Goal: Navigation & Orientation: Find specific page/section

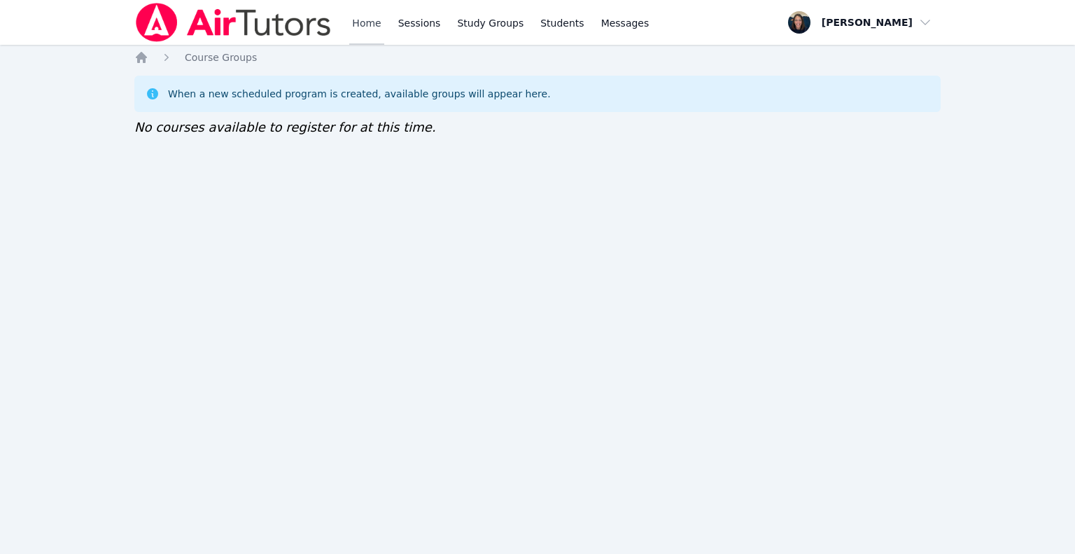
click at [364, 22] on link "Home" at bounding box center [366, 22] width 34 height 45
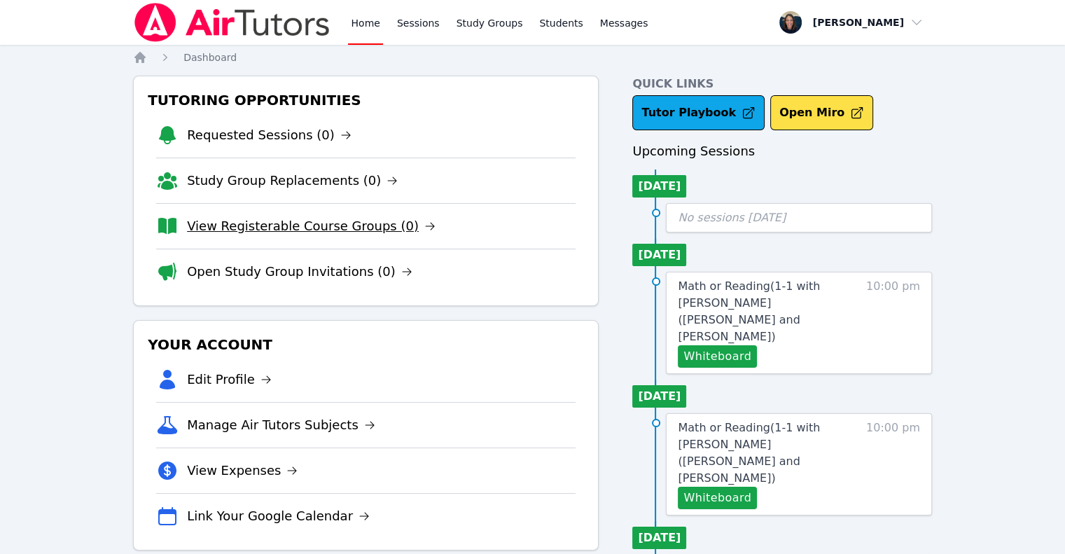
click at [253, 228] on link "View Registerable Course Groups (0)" at bounding box center [311, 226] width 249 height 20
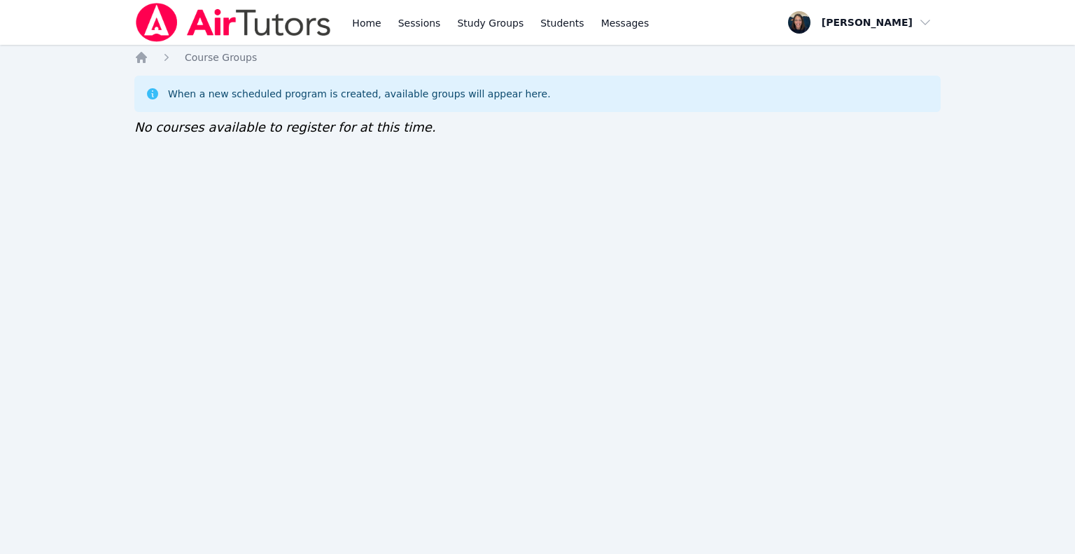
click at [384, 25] on div "Home Sessions Study Groups Students Messages" at bounding box center [500, 22] width 302 height 45
click at [374, 25] on link "Home" at bounding box center [366, 22] width 34 height 45
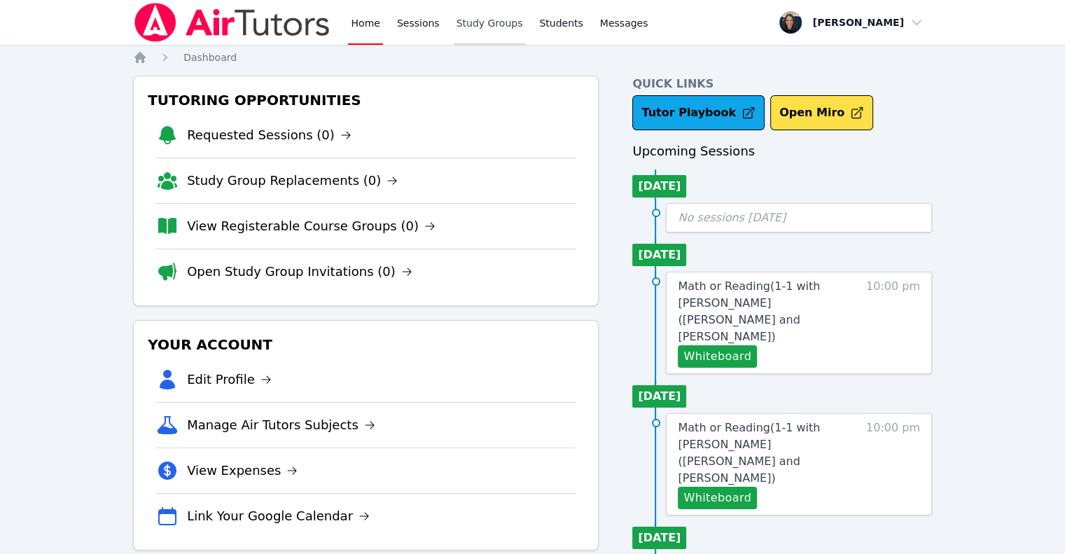
click at [466, 24] on link "Study Groups" at bounding box center [490, 22] width 72 height 45
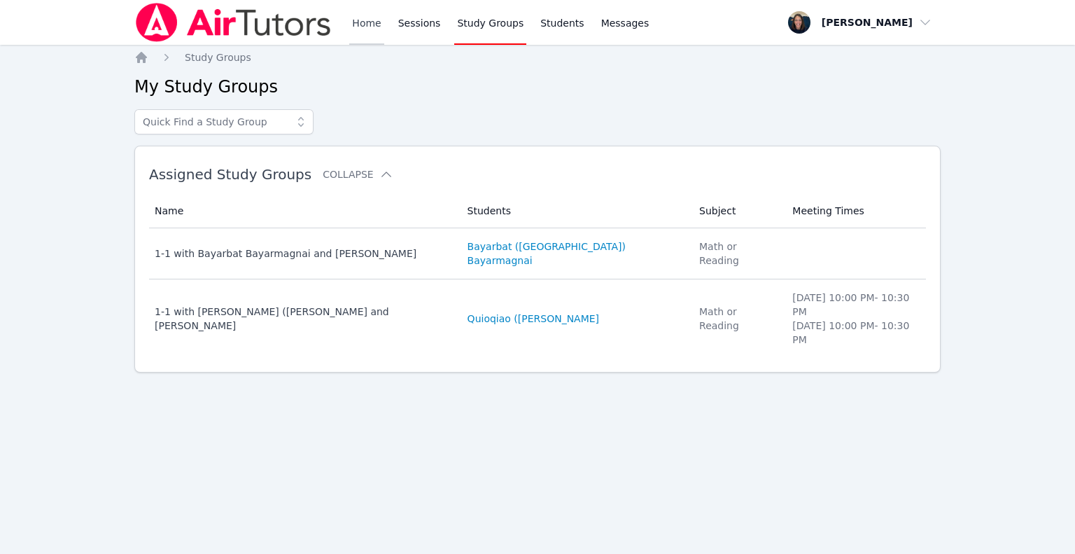
click at [353, 38] on link "Home" at bounding box center [366, 22] width 34 height 45
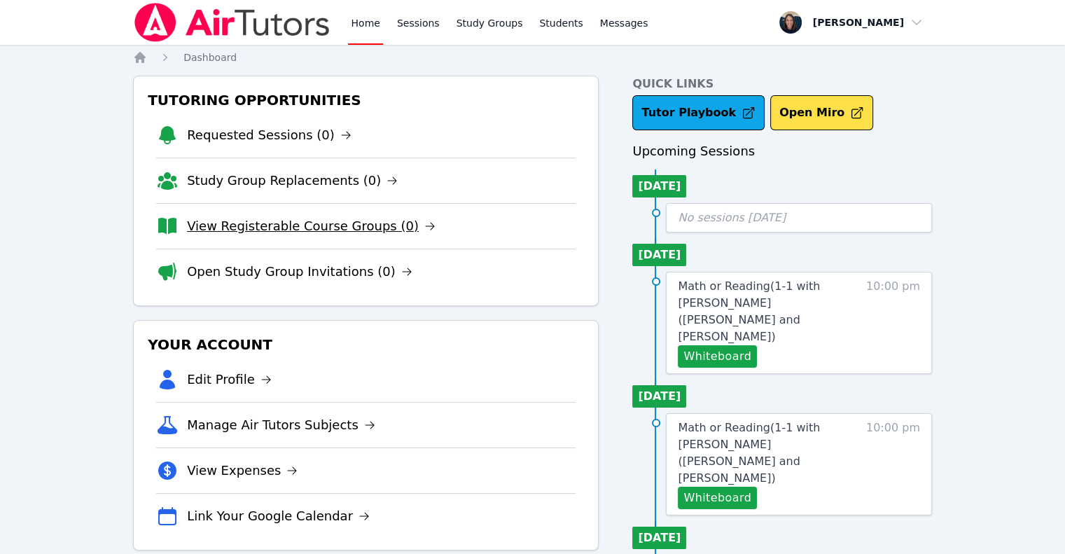
click at [294, 223] on link "View Registerable Course Groups (0)" at bounding box center [311, 226] width 249 height 20
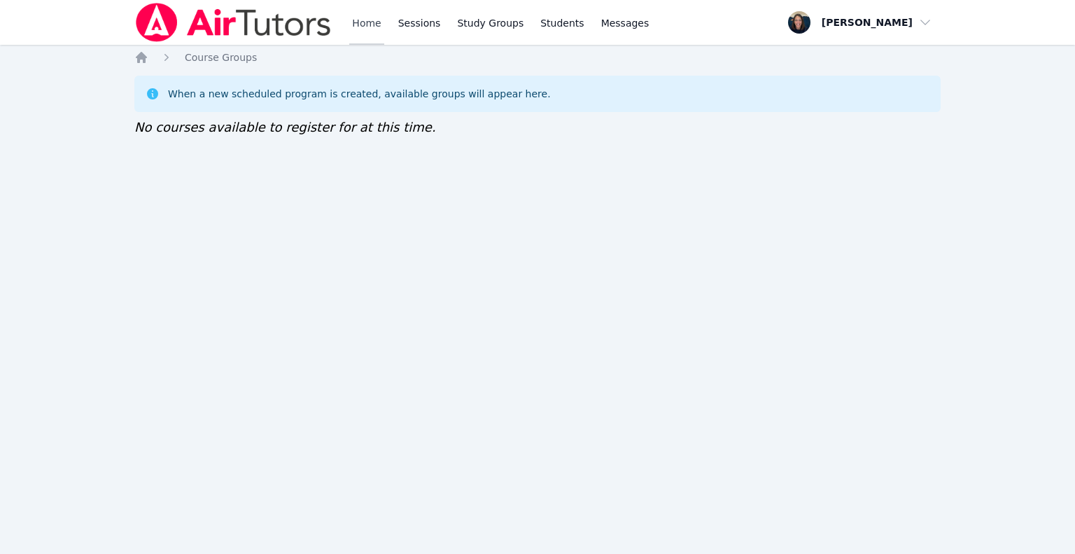
click at [365, 30] on link "Home" at bounding box center [366, 22] width 34 height 45
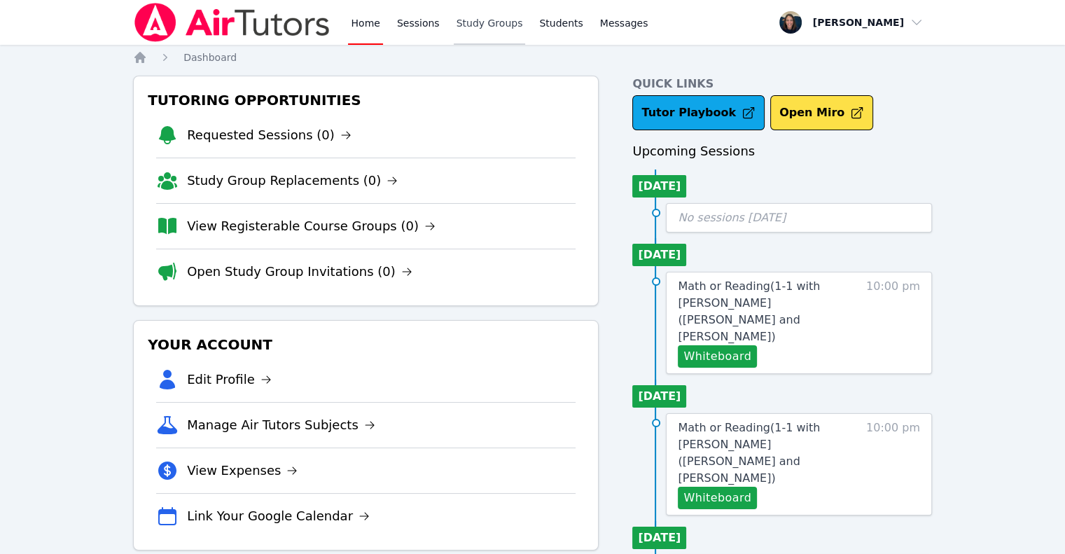
click at [467, 22] on link "Study Groups" at bounding box center [490, 22] width 72 height 45
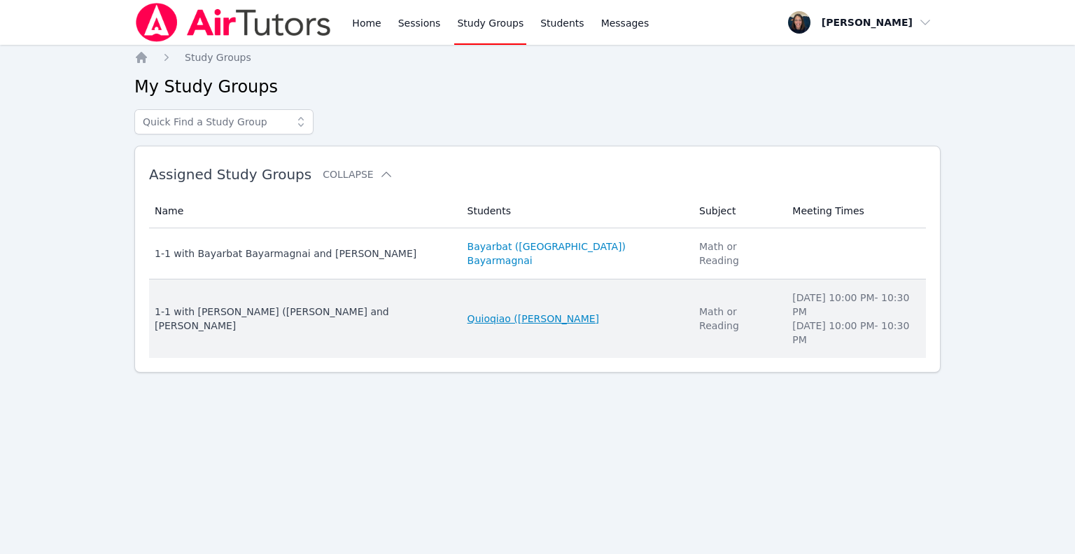
click at [468, 312] on link "Quioqiao ([PERSON_NAME]" at bounding box center [534, 319] width 132 height 14
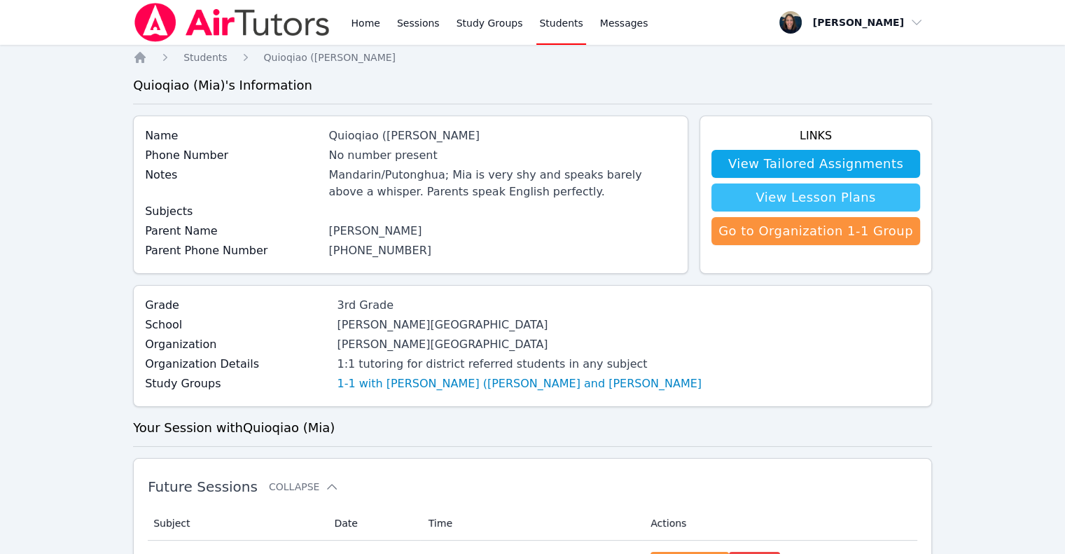
click at [795, 205] on link "View Lesson Plans" at bounding box center [815, 197] width 209 height 28
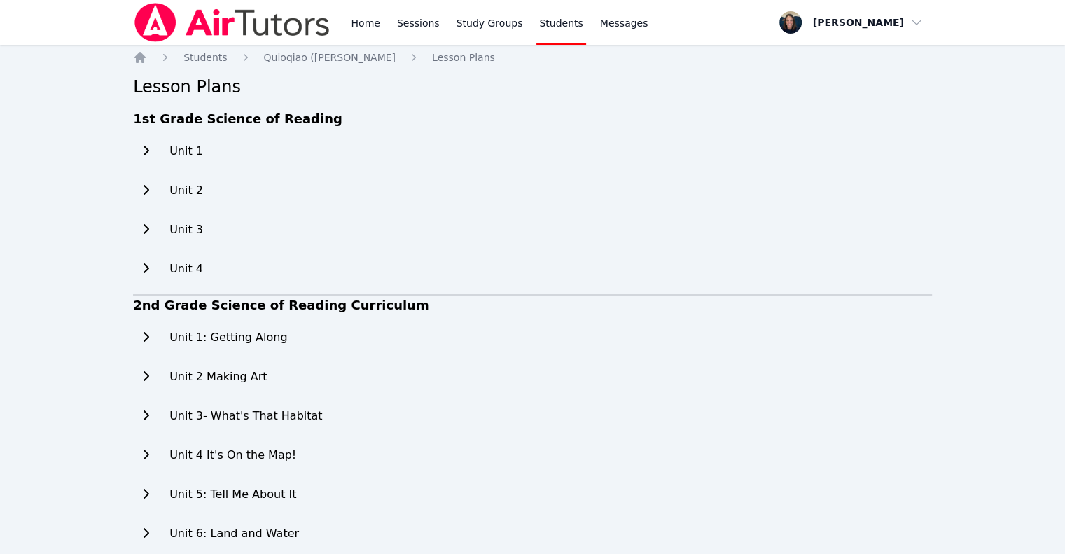
click at [144, 150] on icon at bounding box center [146, 150] width 14 height 11
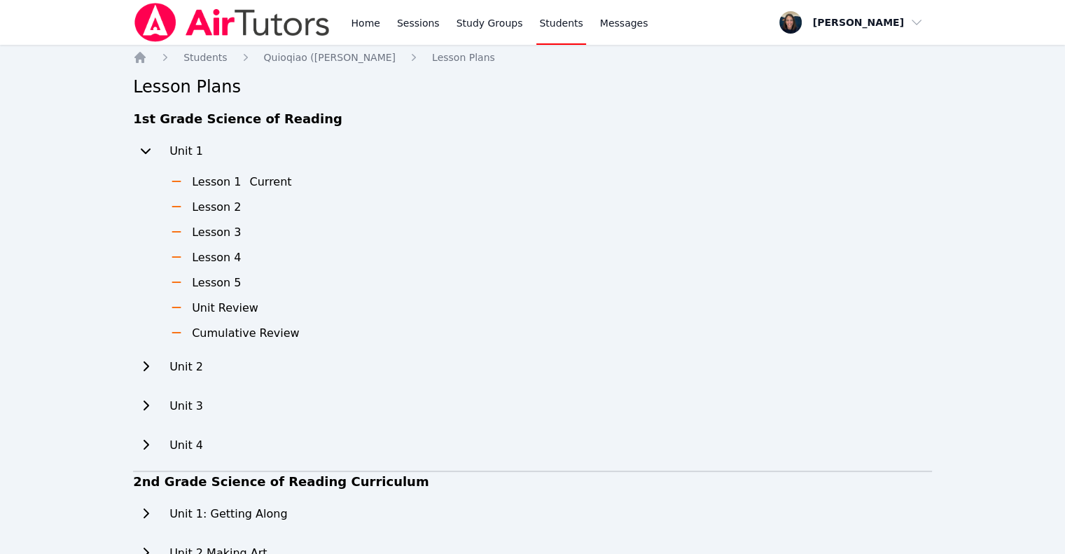
click at [144, 150] on icon at bounding box center [146, 150] width 14 height 11
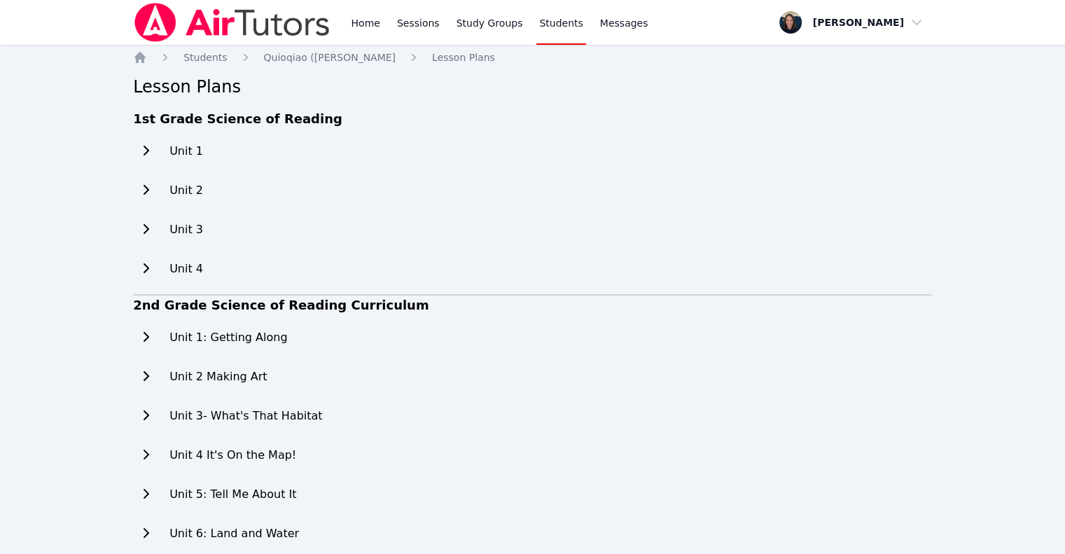
click at [199, 337] on h2 "Unit 1: Getting Along" at bounding box center [228, 337] width 118 height 17
click at [147, 337] on icon at bounding box center [146, 336] width 14 height 11
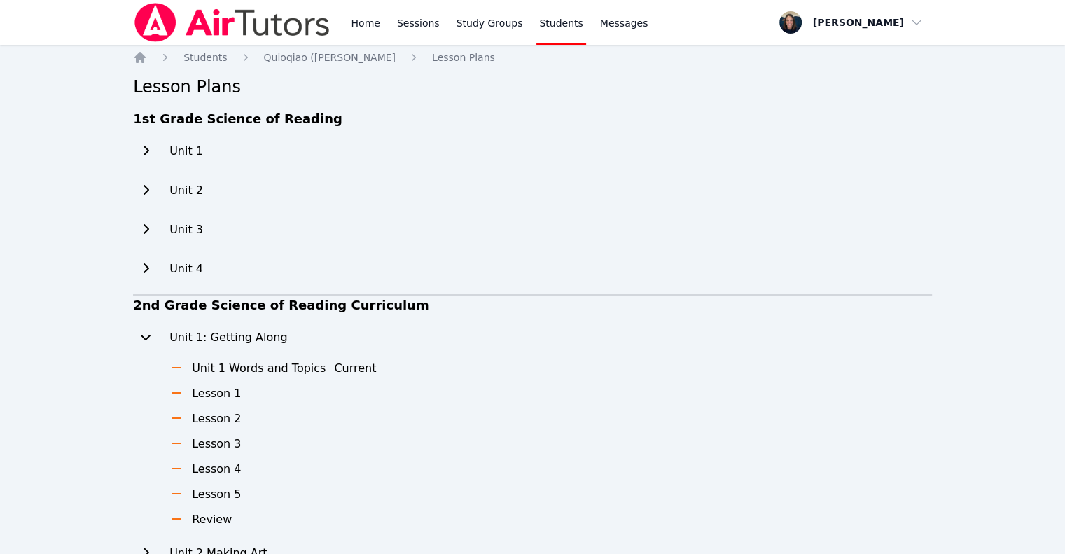
click at [148, 337] on icon at bounding box center [146, 338] width 10 height 6
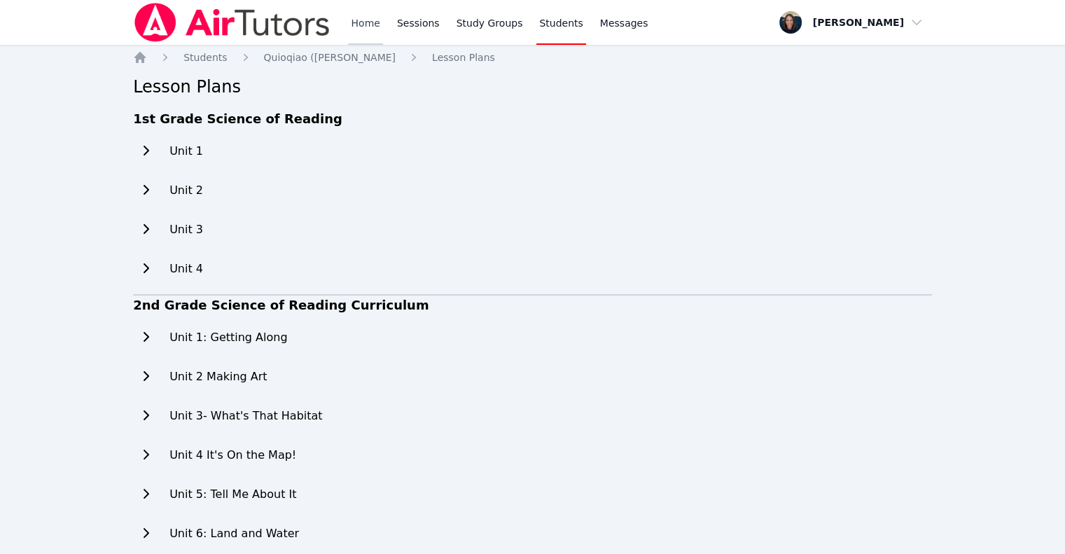
click at [368, 19] on link "Home" at bounding box center [365, 22] width 34 height 45
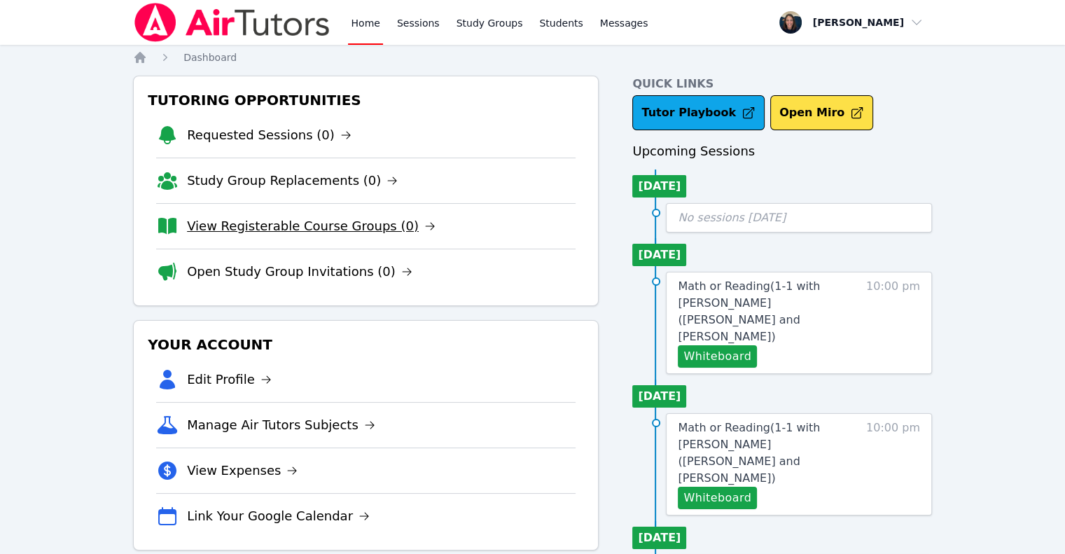
click at [361, 231] on link "View Registerable Course Groups (0)" at bounding box center [311, 226] width 249 height 20
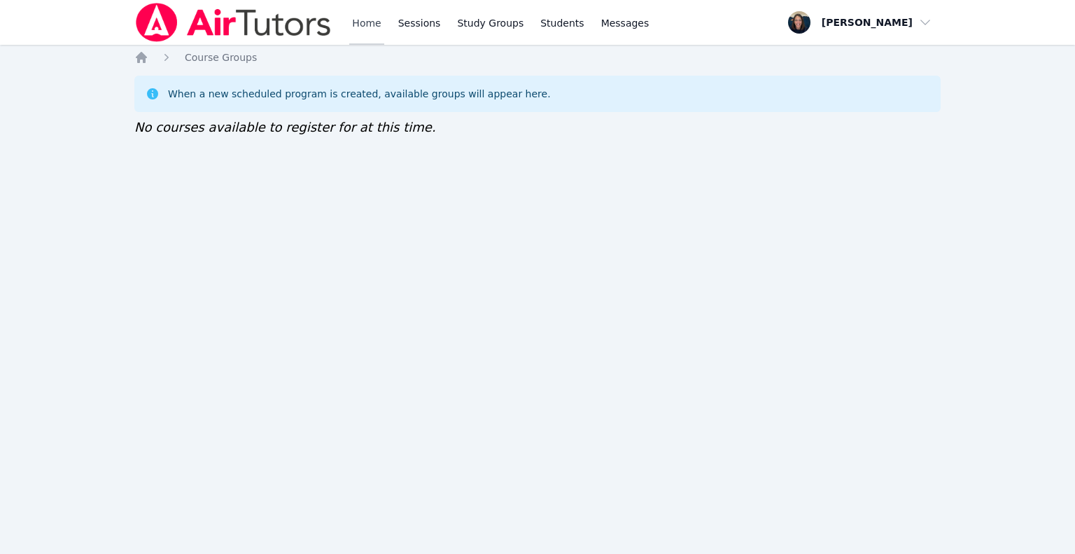
click at [356, 23] on link "Home" at bounding box center [366, 22] width 34 height 45
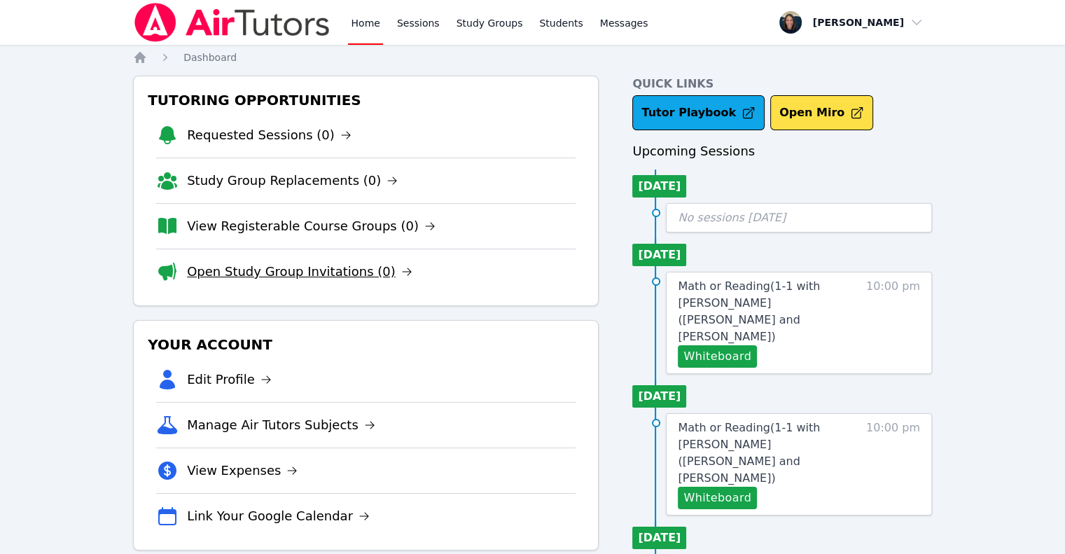
click at [274, 270] on link "Open Study Group Invitations (0)" at bounding box center [299, 272] width 225 height 20
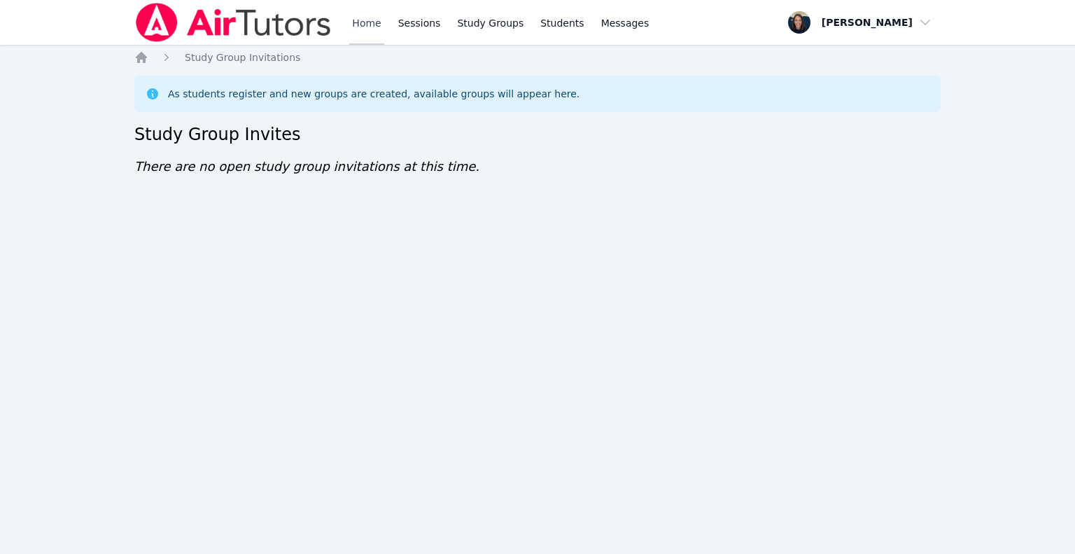
click at [358, 35] on link "Home" at bounding box center [366, 22] width 34 height 45
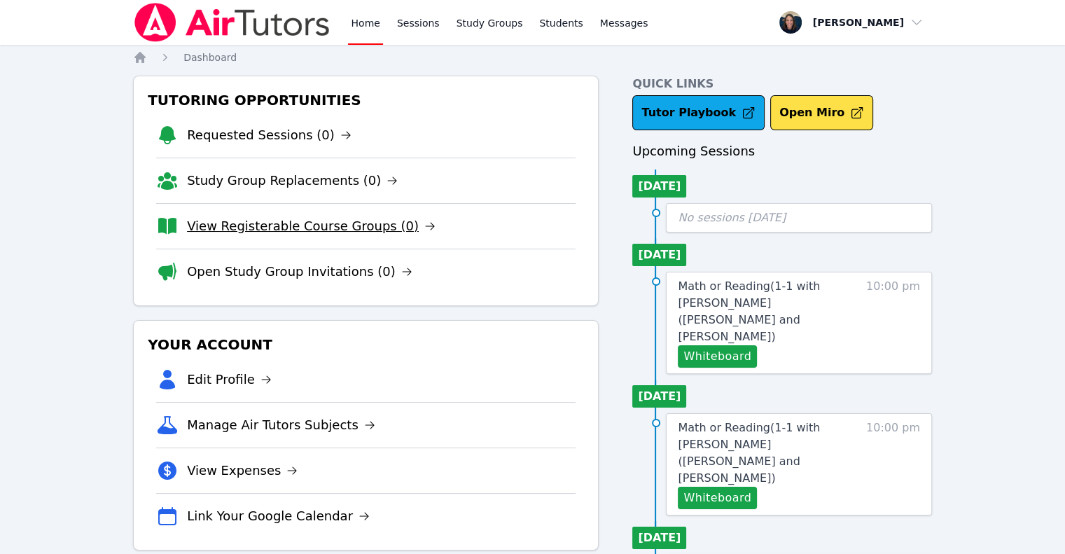
click at [267, 221] on link "View Registerable Course Groups (0)" at bounding box center [311, 226] width 249 height 20
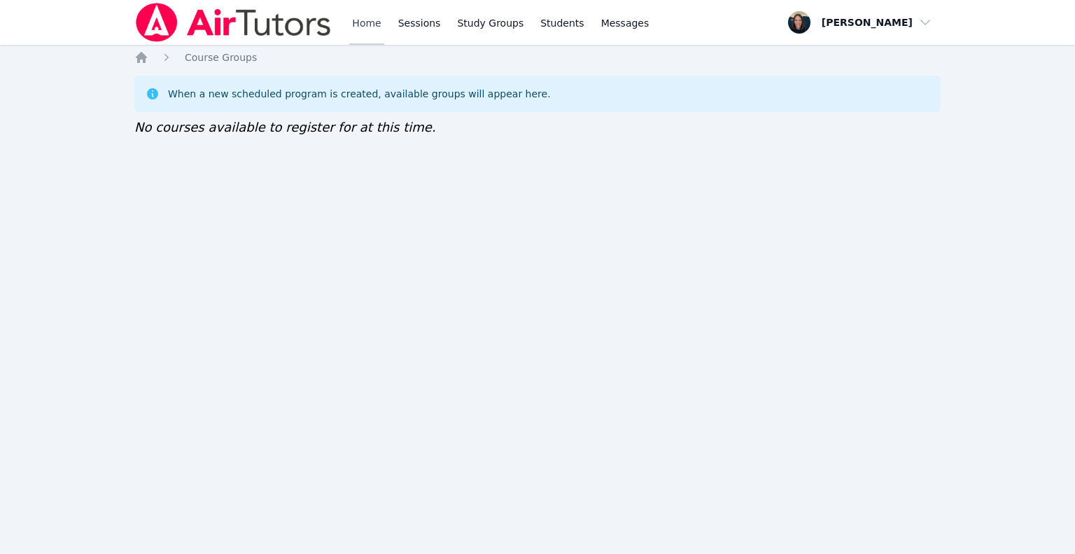
click at [372, 24] on link "Home" at bounding box center [366, 22] width 34 height 45
